Goal: Task Accomplishment & Management: Use online tool/utility

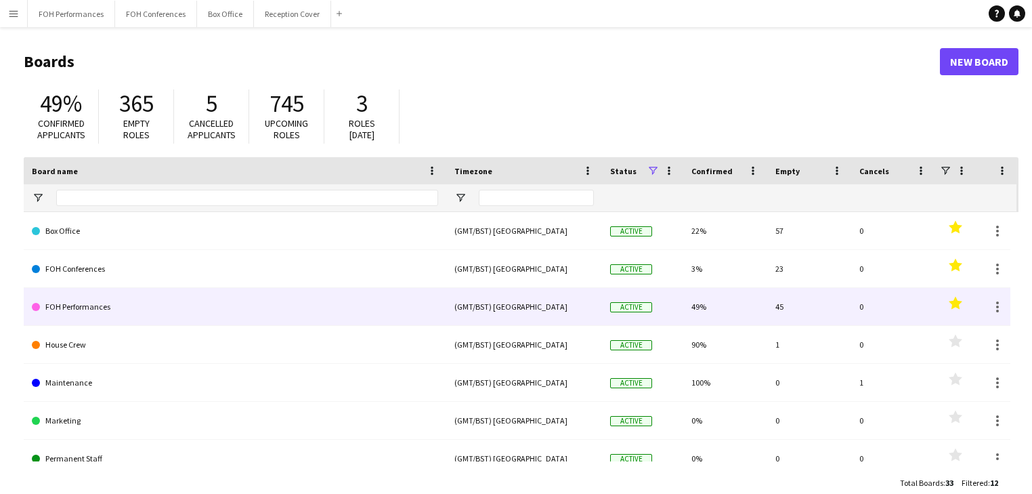
click at [91, 306] on link "FOH Performances" at bounding box center [235, 307] width 406 height 38
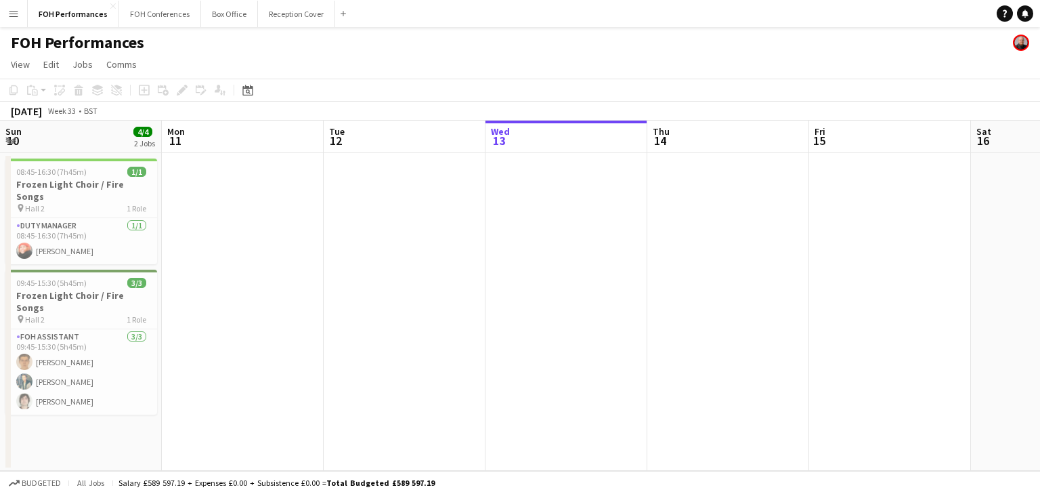
scroll to position [0, 324]
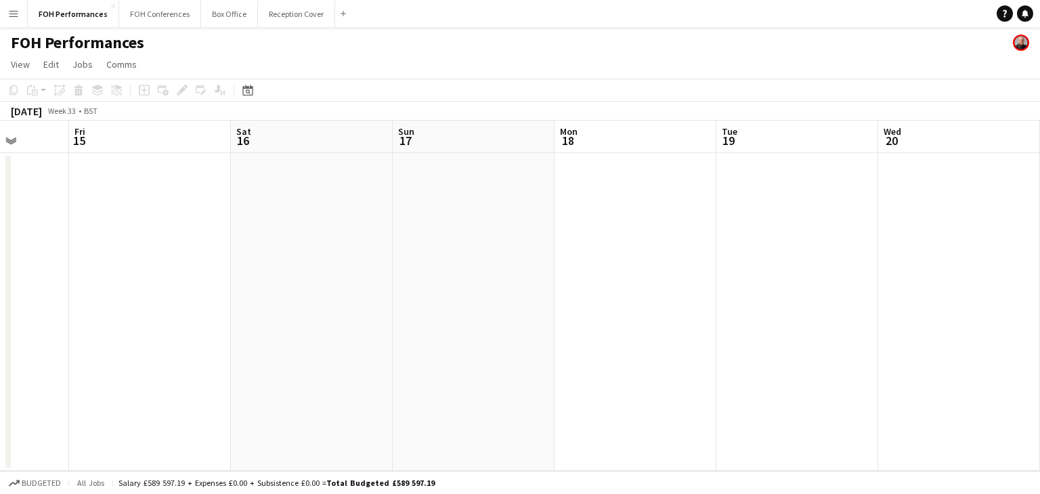
drag, startPoint x: 603, startPoint y: 297, endPoint x: 186, endPoint y: 295, distance: 417.1
click at [186, 295] on app-calendar-viewport "Tue 12 Wed 13 Thu 14 Fri 15 Sat 16 Sun 17 Mon 18 Tue 19 Wed 20 Thu 21 Fri 22 Sa…" at bounding box center [520, 296] width 1040 height 350
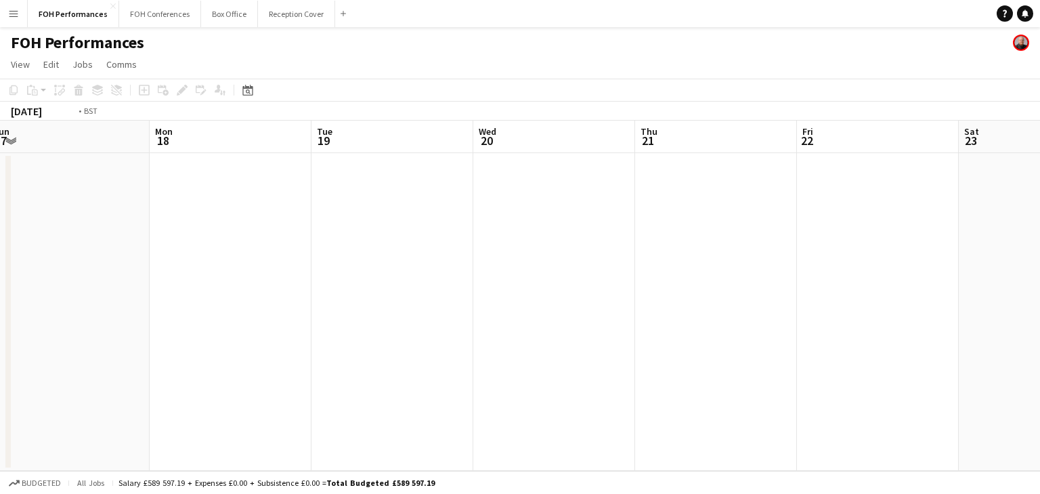
drag, startPoint x: 302, startPoint y: 322, endPoint x: 172, endPoint y: 290, distance: 134.0
click at [144, 301] on app-calendar-viewport "Thu 14 Fri 15 Sat 16 Sun 17 Mon 18 Tue 19 Wed 20 Thu 21 Fri 22 Sat 23 Sun 24 Mo…" at bounding box center [520, 296] width 1040 height 350
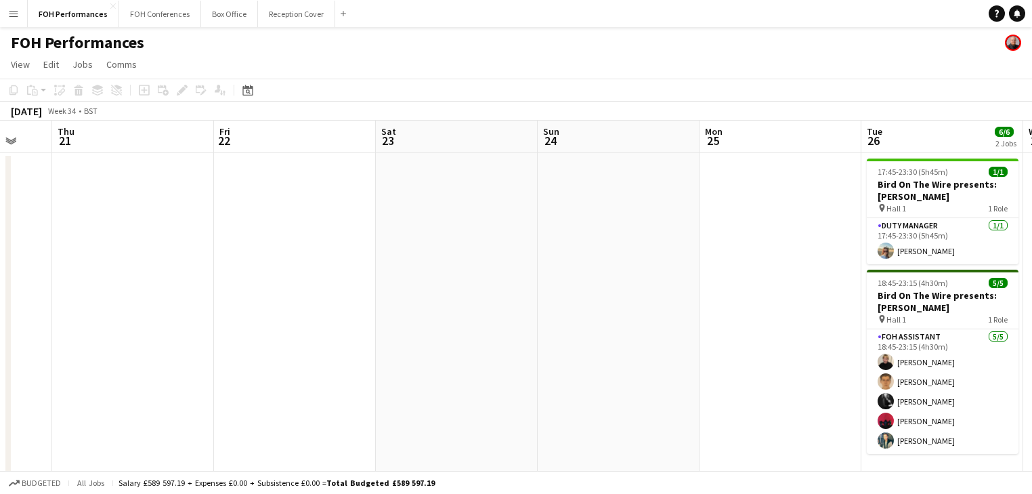
drag, startPoint x: 542, startPoint y: 286, endPoint x: 389, endPoint y: 265, distance: 153.7
click at [116, 273] on app-calendar-viewport "Mon 18 Tue 19 Wed 20 Thu 21 Fri 22 Sat 23 Sun 24 Mon 25 Tue 26 6/6 2 Jobs Wed 2…" at bounding box center [516, 302] width 1032 height 362
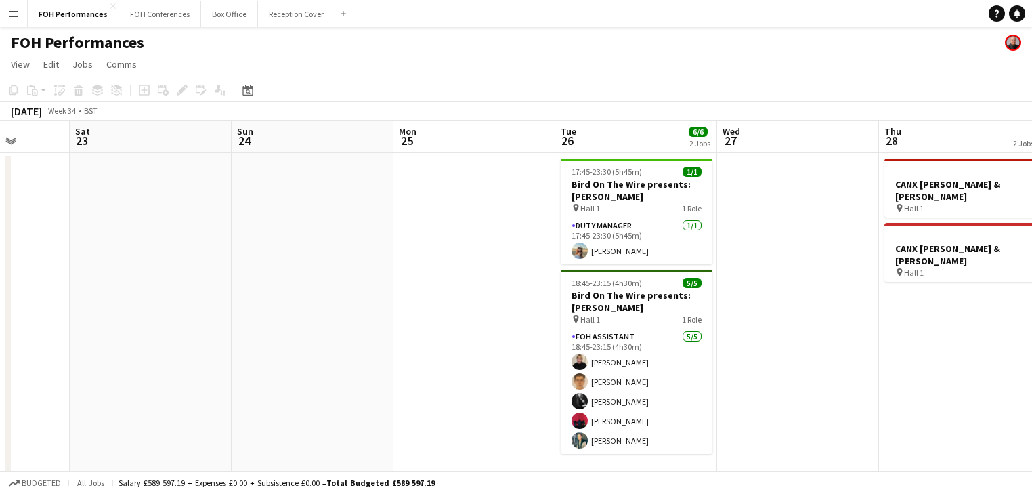
scroll to position [0, 511]
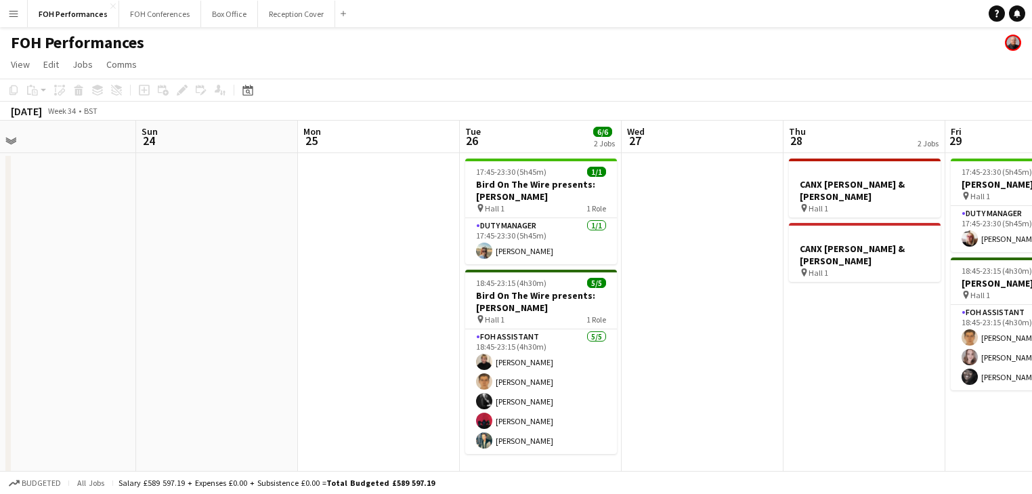
drag, startPoint x: 701, startPoint y: 302, endPoint x: 300, endPoint y: 307, distance: 401.5
click at [300, 307] on app-calendar-viewport "Wed 20 Thu 21 Fri 22 Sat 23 Sun 24 Mon 25 Tue 26 6/6 2 Jobs Wed 27 Thu 28 2 Job…" at bounding box center [516, 302] width 1032 height 362
drag, startPoint x: 276, startPoint y: 225, endPoint x: 567, endPoint y: 227, distance: 291.1
click at [622, 203] on app-calendar-viewport "Wed 20 Thu 21 Fri 22 Sat 23 Sun 24 Mon 25 Tue 26 6/6 2 Jobs Wed 27 Thu 28 2 Job…" at bounding box center [516, 302] width 1032 height 362
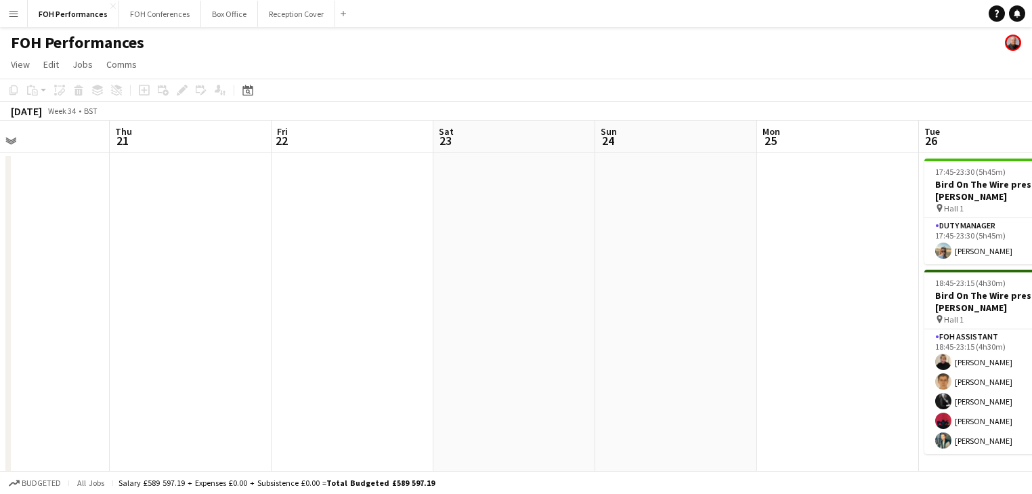
drag, startPoint x: 617, startPoint y: 255, endPoint x: 647, endPoint y: 262, distance: 30.7
click at [685, 257] on app-calendar-viewport "Mon 18 Tue 19 Wed 20 Thu 21 Fri 22 Sat 23 Sun 24 Mon 25 Tue 26 6/6 2 Jobs Wed 2…" at bounding box center [516, 302] width 1032 height 362
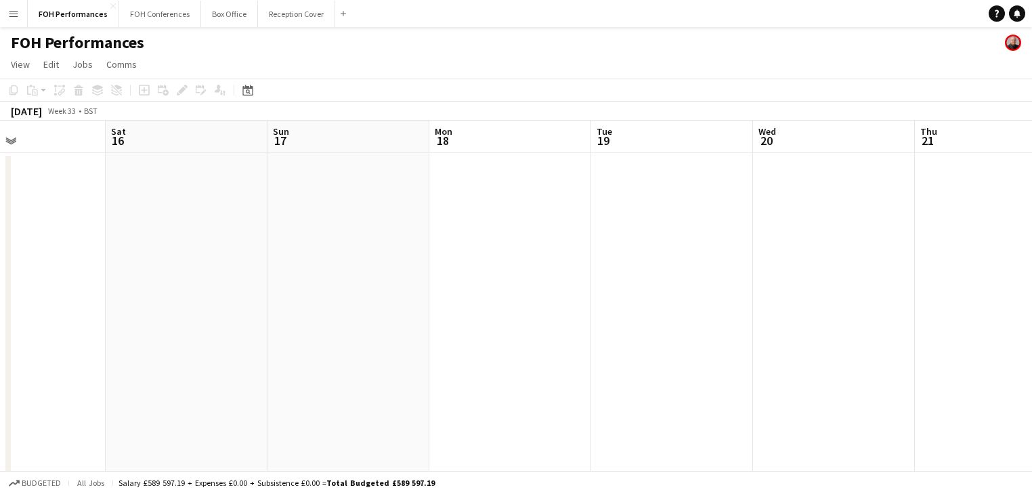
drag, startPoint x: 732, startPoint y: 273, endPoint x: 496, endPoint y: 281, distance: 236.4
click at [736, 274] on app-calendar-viewport "Wed 13 Thu 14 Fri 15 Sat 16 Sun 17 Mon 18 Tue 19 Wed 20 Thu 21 Fri 22 Sat 23 Su…" at bounding box center [516, 302] width 1032 height 362
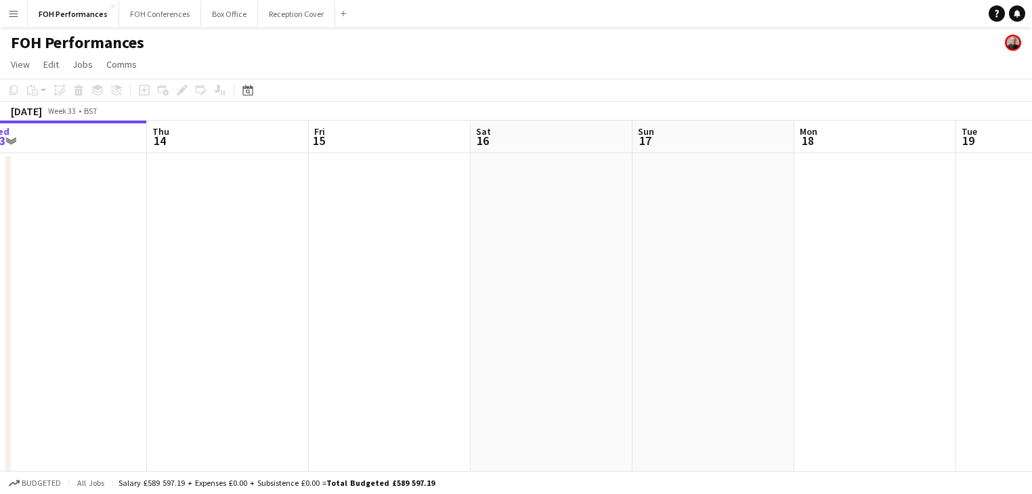
drag, startPoint x: 204, startPoint y: 281, endPoint x: 496, endPoint y: 279, distance: 291.8
click at [578, 263] on app-calendar-viewport "Mon 11 Tue 12 Wed 13 Thu 14 Fri 15 Sat 16 Sun 17 Mon 18 Tue 19 Wed 20 Thu 21 Fr…" at bounding box center [516, 302] width 1032 height 362
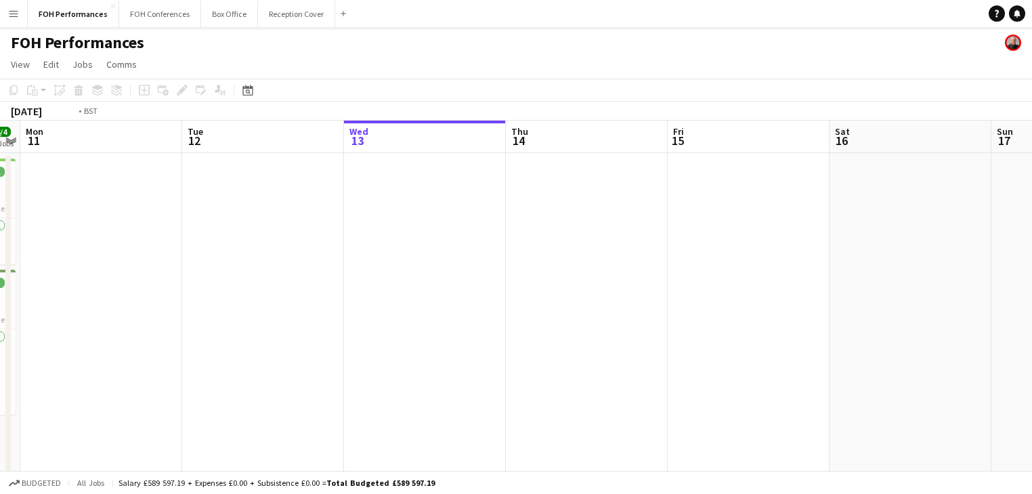
drag, startPoint x: 601, startPoint y: 274, endPoint x: 582, endPoint y: 276, distance: 19.1
click at [598, 276] on app-calendar-viewport "Sat 9 Sun 10 4/4 2 Jobs Mon 11 Tue 12 Wed 13 Thu 14 Fri 15 Sat 16 Sun 17 Mon 18…" at bounding box center [516, 302] width 1032 height 362
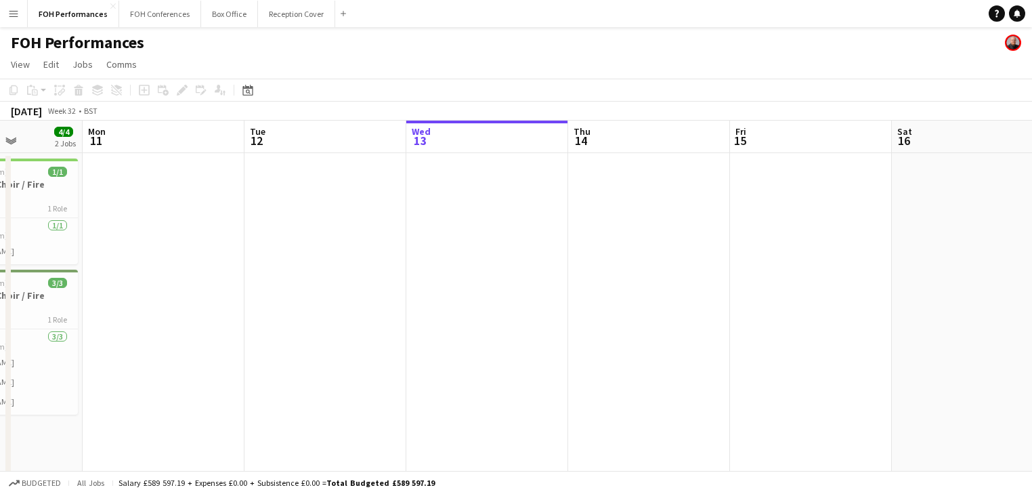
drag, startPoint x: 303, startPoint y: 283, endPoint x: 363, endPoint y: 278, distance: 60.5
click at [363, 278] on app-calendar-viewport "Fri 8 7/7 4 Jobs Sat 9 4/4 2 Jobs Sun 10 4/4 2 Jobs Mon 11 Tue 12 Wed 13 Thu 14…" at bounding box center [516, 404] width 1032 height 567
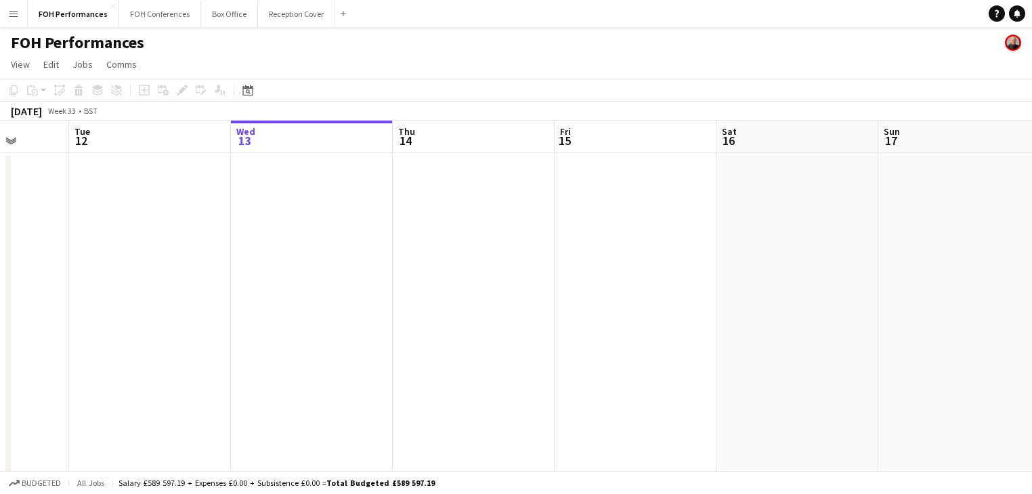
scroll to position [0, 592]
drag, startPoint x: 395, startPoint y: 282, endPoint x: 208, endPoint y: 276, distance: 186.9
click at [208, 276] on app-calendar-viewport "Fri 8 7/7 4 Jobs Sat 9 4/4 2 Jobs Sun 10 4/4 2 Jobs Mon 11 Tue 12 Wed 13 Thu 14…" at bounding box center [516, 404] width 1032 height 567
